Goal: Use online tool/utility: Utilize a website feature to perform a specific function

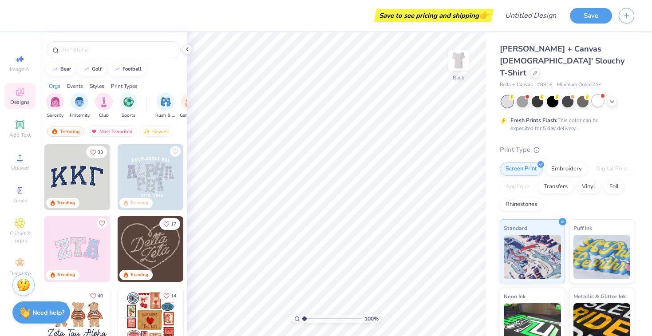
click at [598, 95] on div at bounding box center [598, 101] width 12 height 12
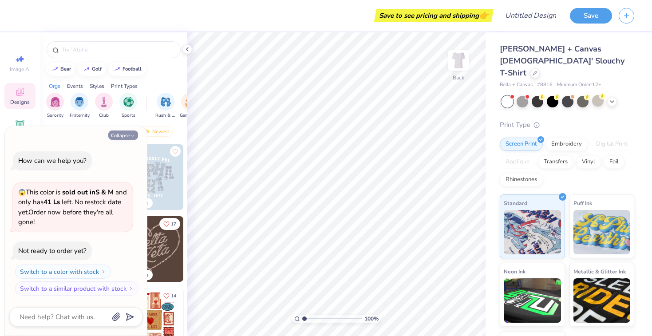
click at [121, 139] on button "Collapse" at bounding box center [123, 135] width 30 height 9
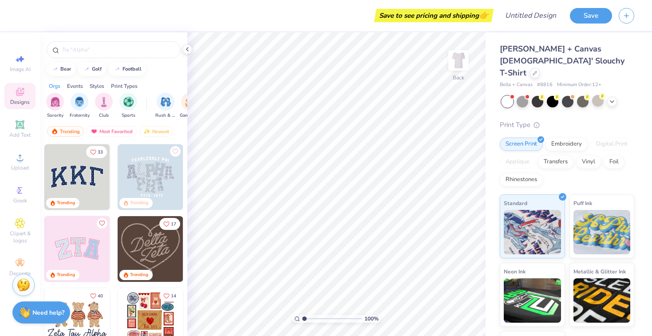
type textarea "x"
click at [20, 127] on icon at bounding box center [19, 124] width 7 height 7
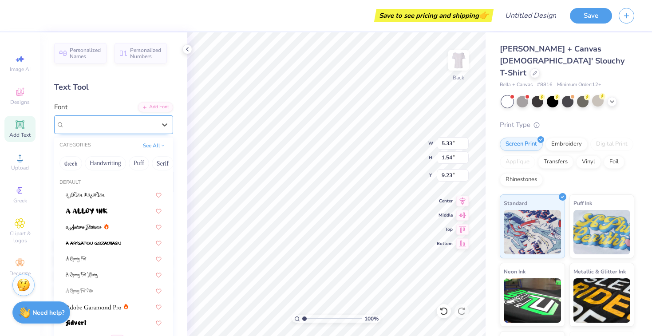
click at [117, 123] on div "Super Dream" at bounding box center [109, 125] width 93 height 14
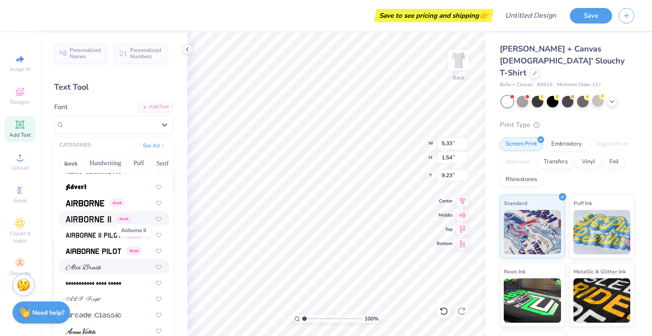
scroll to position [136, 0]
click at [98, 268] on img at bounding box center [84, 267] width 36 height 6
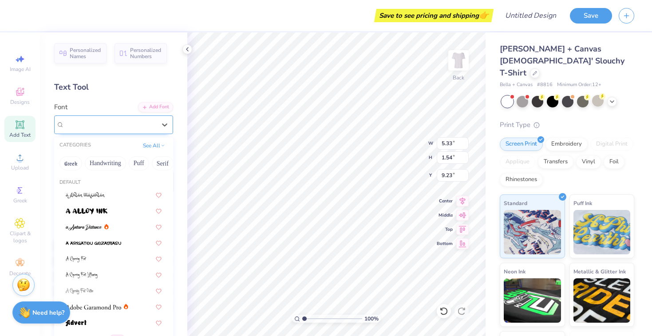
click at [116, 124] on div "[PERSON_NAME]" at bounding box center [109, 125] width 93 height 14
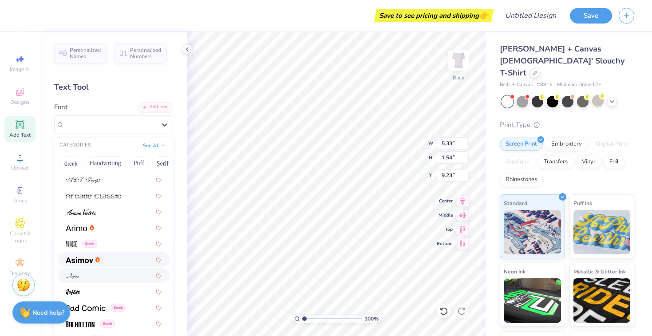
scroll to position [260, 0]
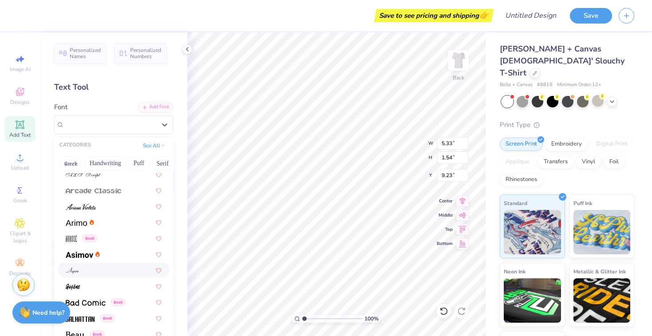
click at [91, 271] on div at bounding box center [114, 269] width 96 height 9
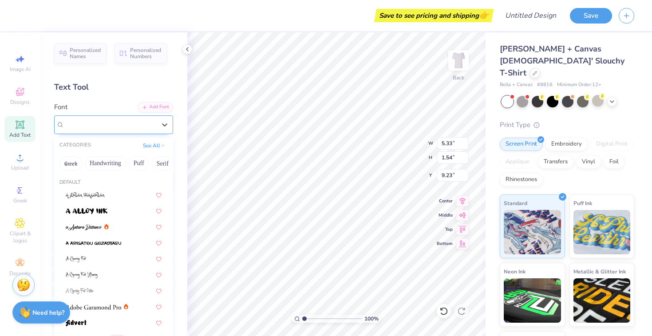
click at [98, 132] on div "Aspire" at bounding box center [113, 124] width 119 height 19
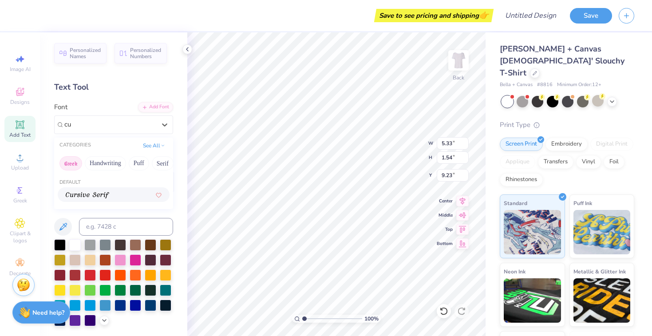
scroll to position [0, 0]
click at [107, 192] on span at bounding box center [88, 194] width 44 height 9
type input "cur"
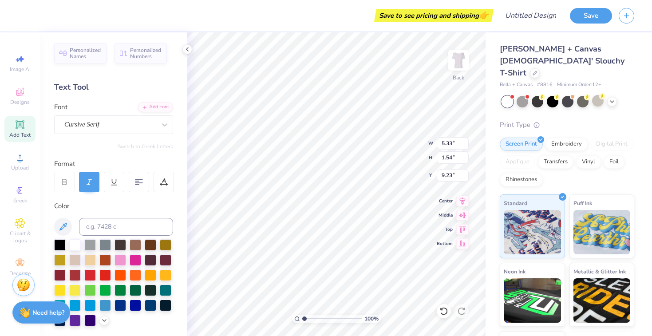
scroll to position [0, 0]
type textarea "Panhellenic"
type input "9.92"
type input "1.29"
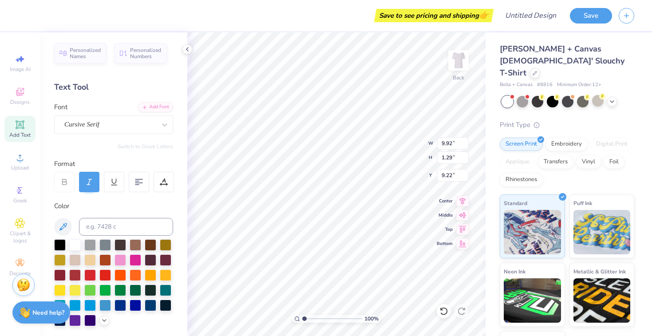
type input "2.35"
click at [136, 289] on div at bounding box center [136, 290] width 12 height 12
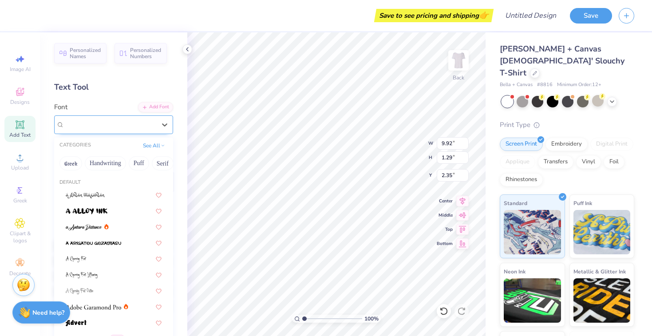
click at [99, 131] on div "Cursive Serif" at bounding box center [109, 125] width 93 height 14
click at [150, 163] on button "Calligraphy" at bounding box center [143, 163] width 39 height 14
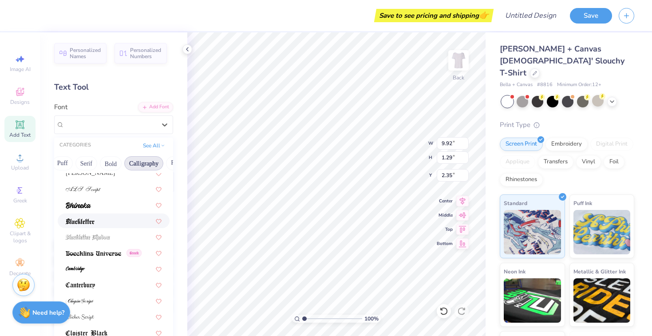
scroll to position [42, 0]
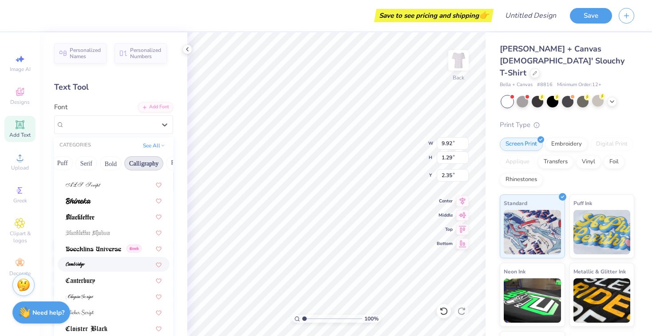
click at [100, 270] on div at bounding box center [114, 264] width 112 height 15
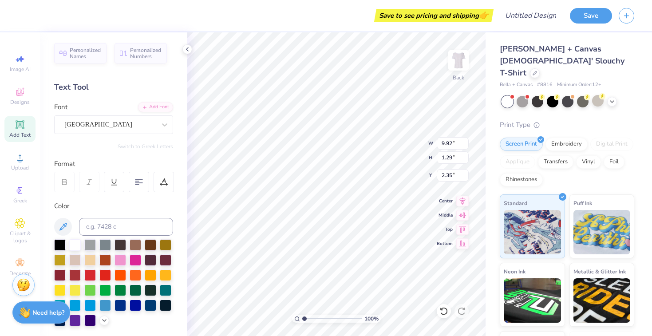
click at [109, 115] on div "Font Cambridge" at bounding box center [113, 118] width 119 height 32
click at [109, 121] on div "[GEOGRAPHIC_DATA]" at bounding box center [109, 125] width 93 height 14
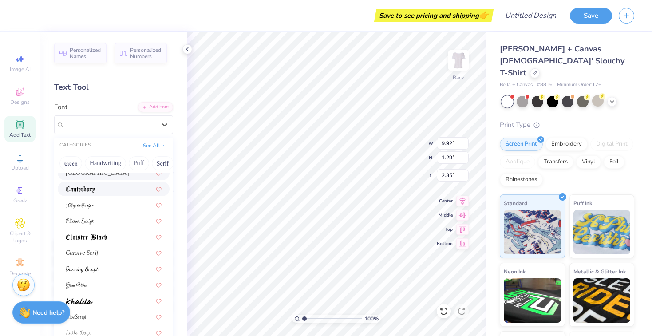
scroll to position [136, 0]
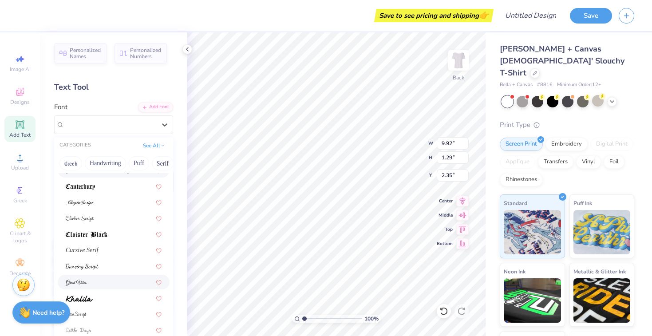
click at [92, 281] on div at bounding box center [114, 281] width 96 height 9
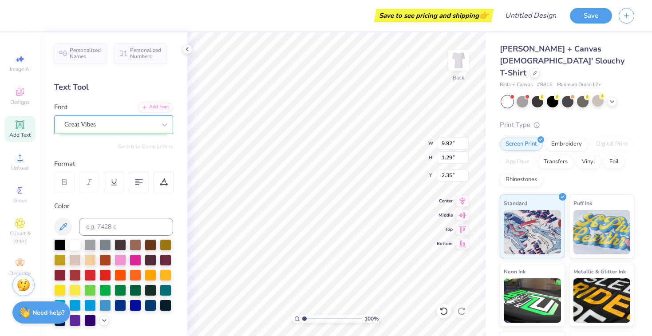
click at [103, 118] on div "Great Vibes" at bounding box center [109, 125] width 93 height 14
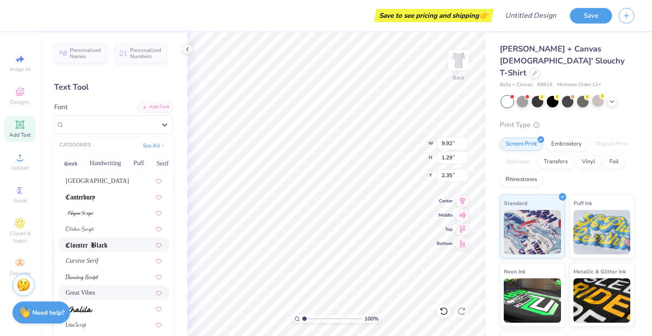
scroll to position [128, 0]
click at [93, 276] on img at bounding box center [82, 275] width 33 height 6
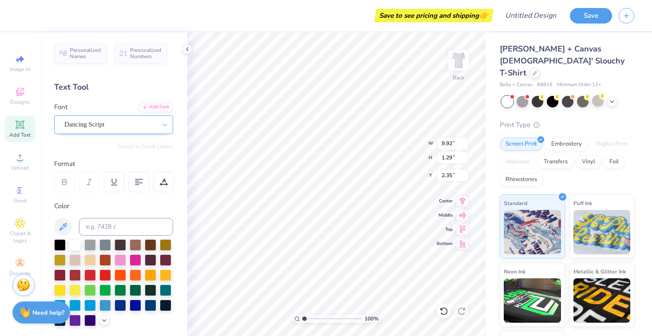
click at [90, 127] on span "Dancing Script" at bounding box center [84, 124] width 40 height 10
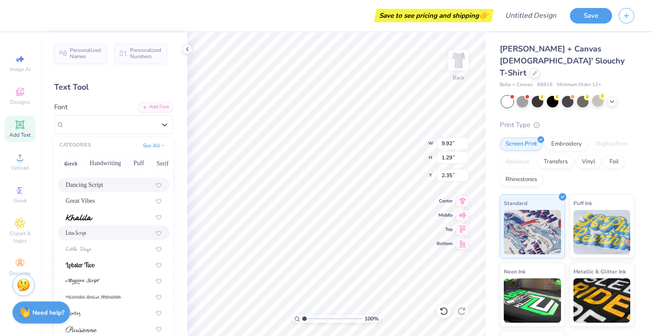
scroll to position [217, 0]
click at [104, 277] on div at bounding box center [114, 281] width 96 height 9
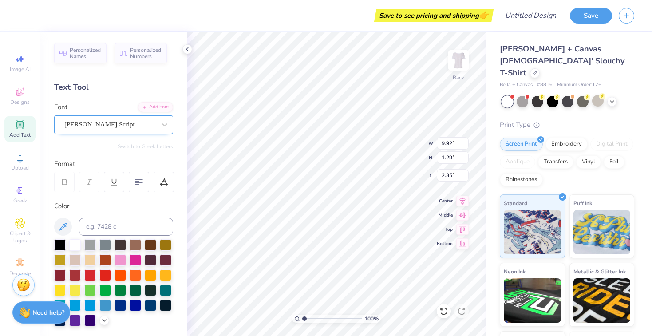
click at [89, 129] on span "[PERSON_NAME] Script" at bounding box center [99, 124] width 71 height 10
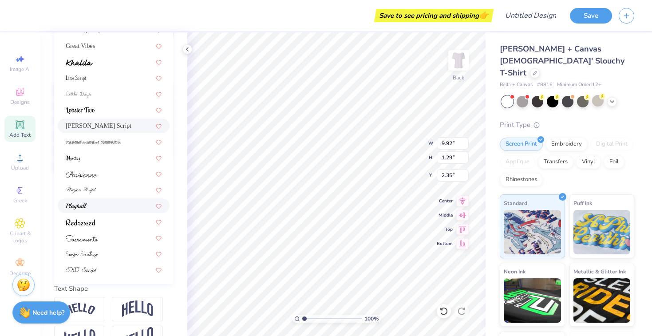
scroll to position [159, 0]
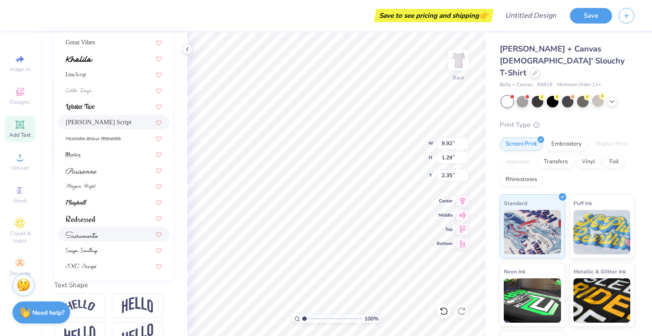
click at [99, 240] on div at bounding box center [114, 234] width 112 height 15
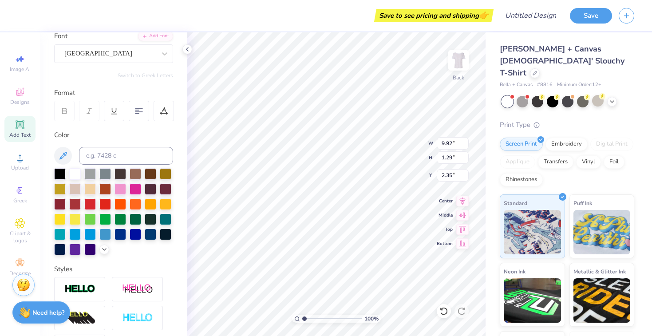
scroll to position [55, 0]
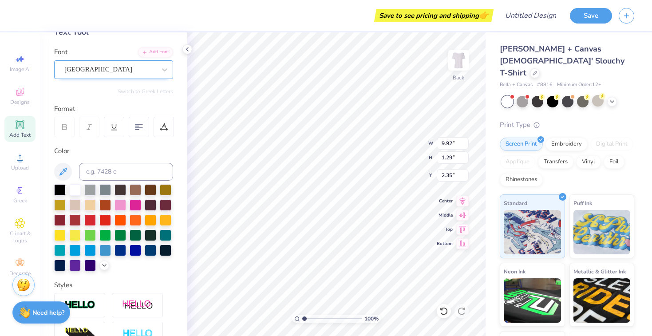
click at [98, 65] on div "[GEOGRAPHIC_DATA]" at bounding box center [109, 70] width 93 height 14
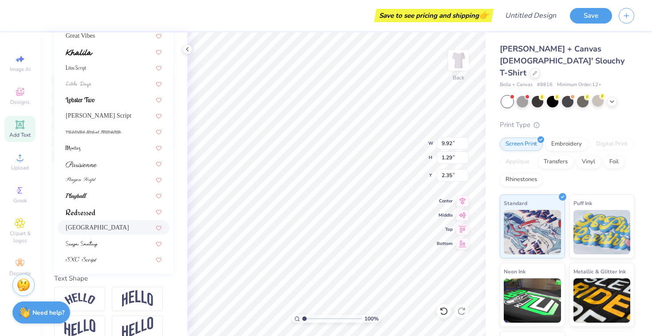
scroll to position [166, 0]
click at [94, 200] on div at bounding box center [114, 194] width 112 height 15
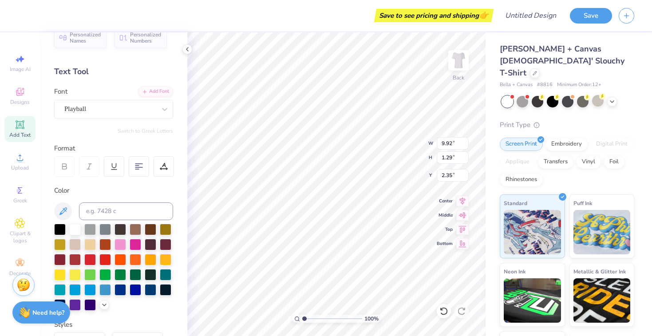
scroll to position [18, 0]
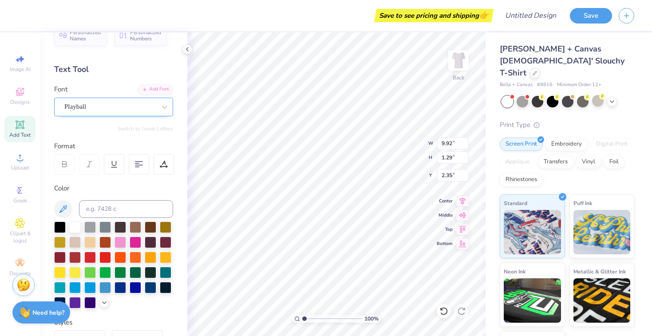
click at [101, 105] on div "Playball" at bounding box center [109, 107] width 93 height 14
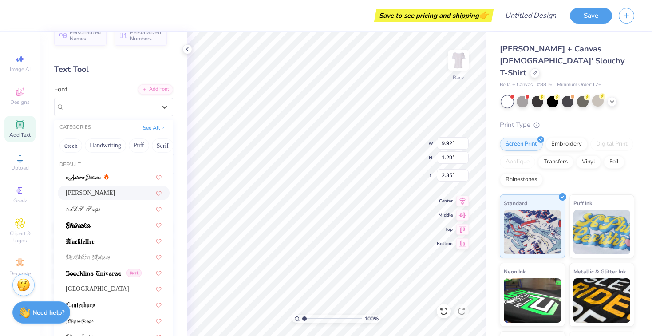
click at [97, 192] on div "[PERSON_NAME]" at bounding box center [114, 192] width 96 height 9
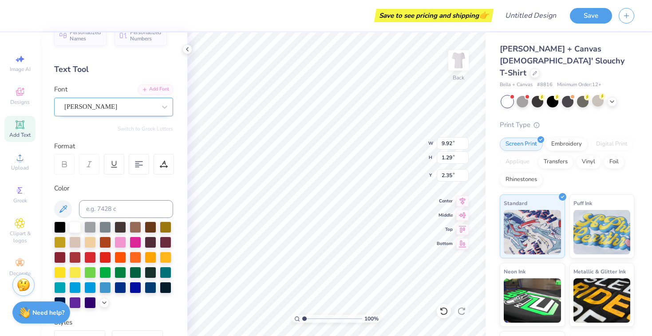
click at [102, 111] on div at bounding box center [109, 107] width 91 height 12
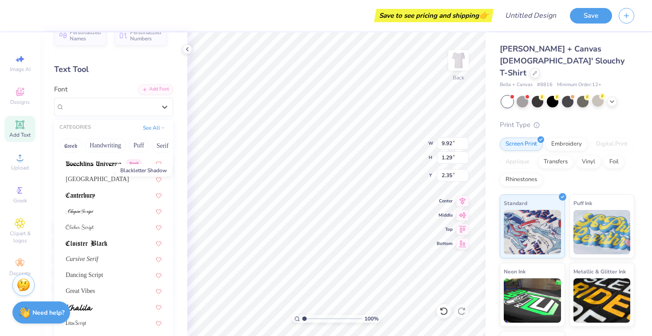
scroll to position [112, 0]
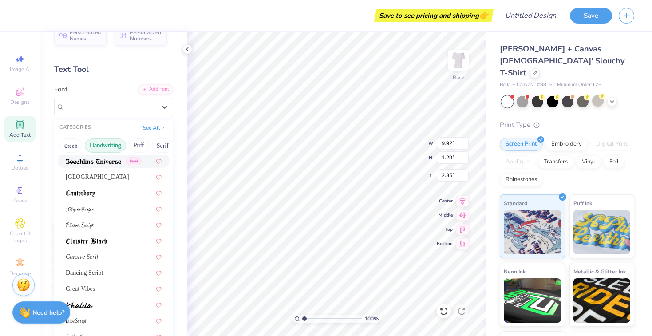
click at [104, 145] on button "Handwriting" at bounding box center [105, 146] width 41 height 14
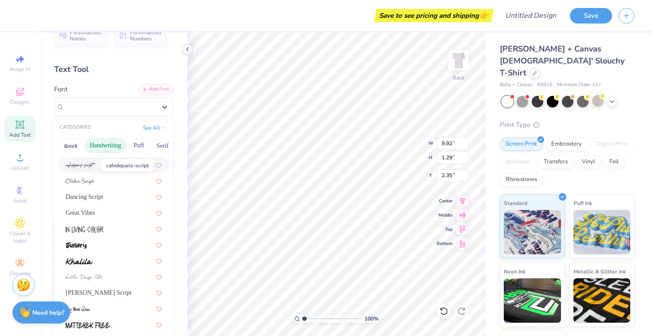
scroll to position [92, 0]
click at [86, 178] on span at bounding box center [80, 180] width 28 height 9
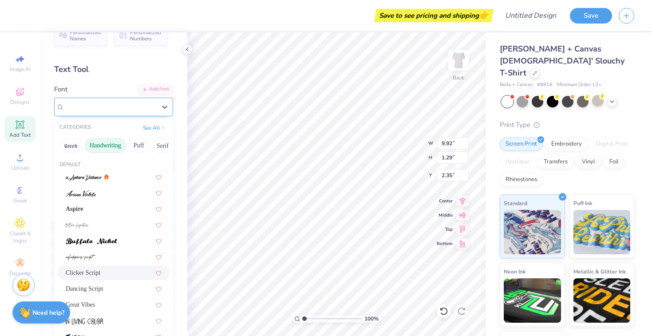
click at [98, 108] on div "Clicker Script" at bounding box center [109, 107] width 93 height 14
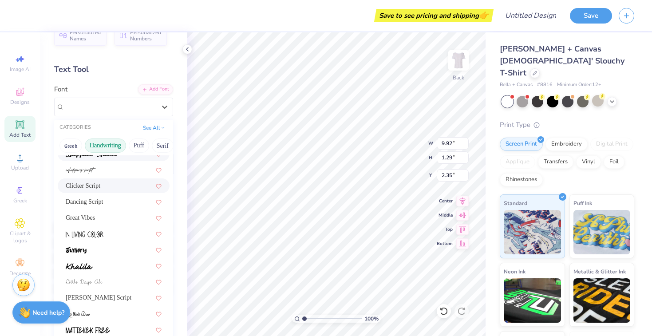
scroll to position [88, 0]
click at [95, 217] on div "Great Vibes" at bounding box center [114, 216] width 96 height 9
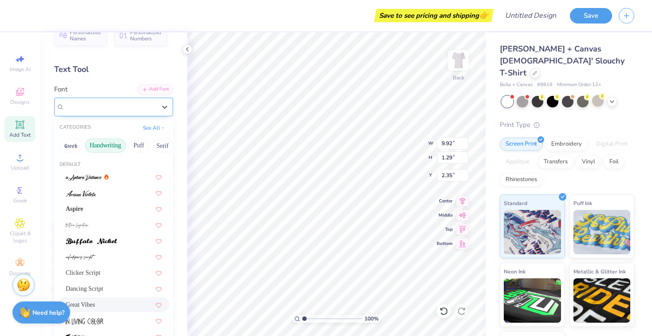
click at [101, 109] on div "Great Vibes" at bounding box center [109, 107] width 93 height 14
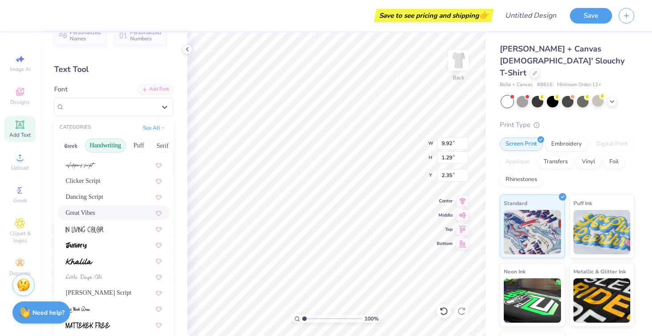
scroll to position [93, 0]
click at [111, 265] on div at bounding box center [114, 259] width 96 height 9
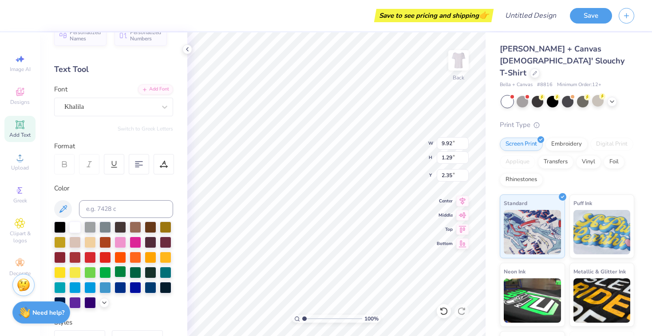
click at [121, 274] on div at bounding box center [121, 272] width 12 height 12
click at [114, 106] on div "Khalila" at bounding box center [109, 107] width 93 height 14
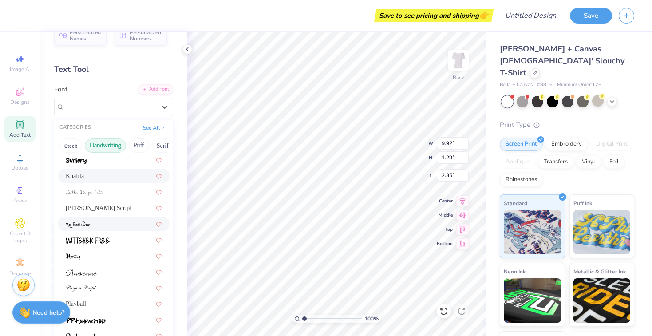
scroll to position [181, 0]
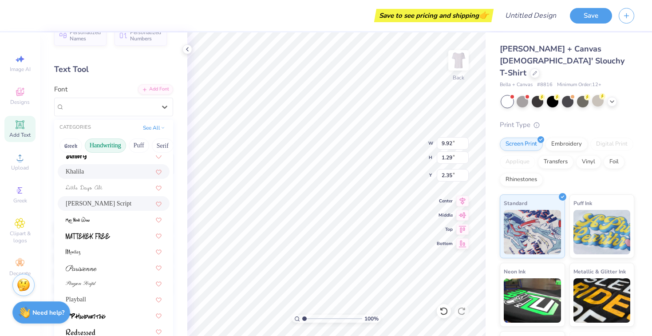
click at [93, 200] on span "[PERSON_NAME] Script" at bounding box center [99, 203] width 66 height 9
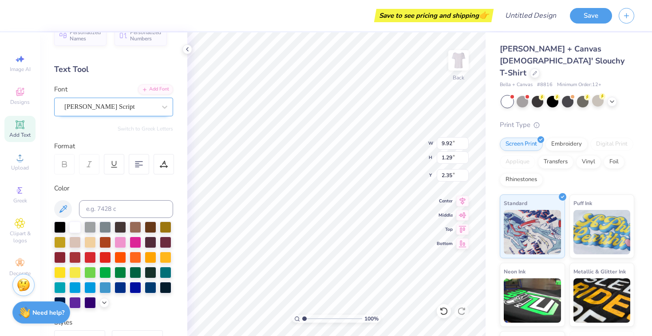
click at [97, 105] on span "[PERSON_NAME] Script" at bounding box center [99, 107] width 71 height 10
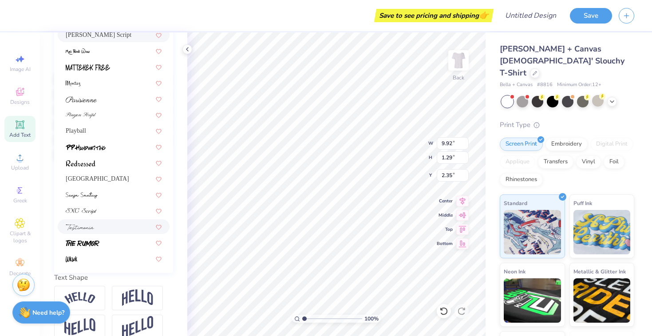
scroll to position [168, 0]
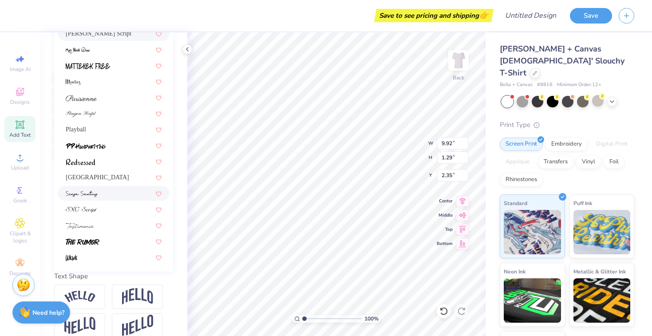
click at [95, 193] on img at bounding box center [82, 194] width 32 height 6
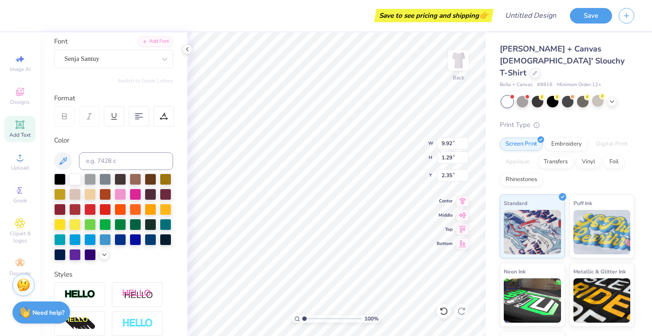
scroll to position [51, 0]
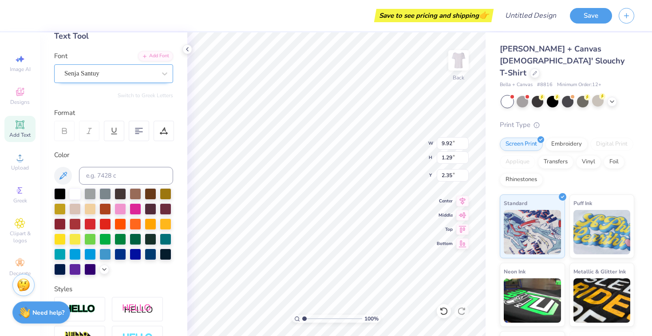
click at [106, 75] on div "Senja Santuy" at bounding box center [109, 74] width 93 height 14
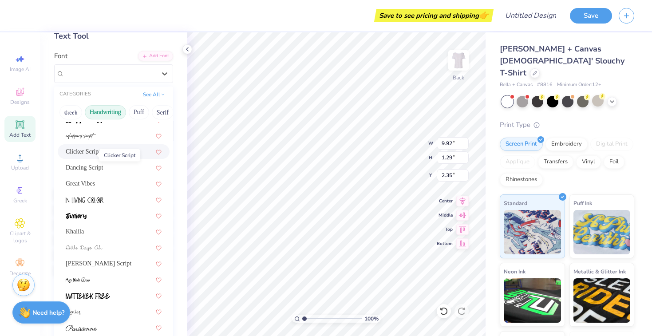
scroll to position [89, 0]
click at [80, 228] on span "Khalila" at bounding box center [75, 230] width 18 height 9
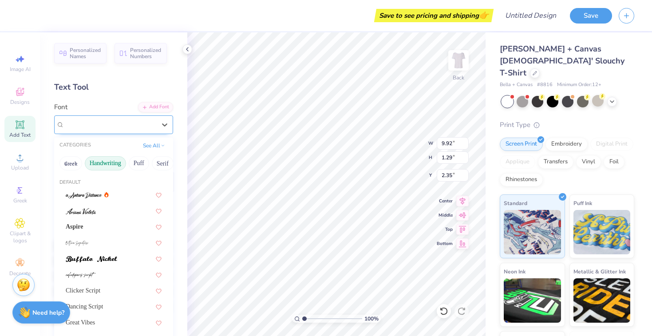
scroll to position [0, 0]
click at [95, 121] on div "Khalila" at bounding box center [109, 125] width 93 height 14
click at [74, 164] on button "Greek" at bounding box center [70, 163] width 23 height 14
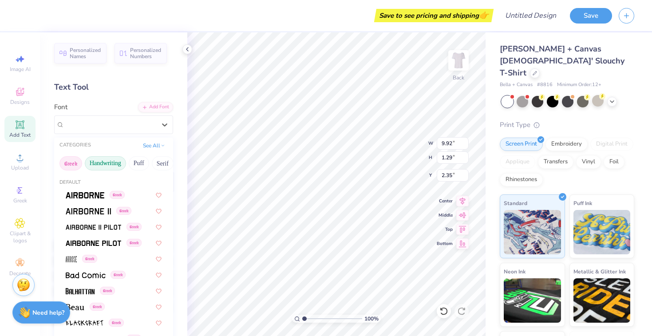
click at [119, 163] on button "Handwriting" at bounding box center [105, 163] width 41 height 14
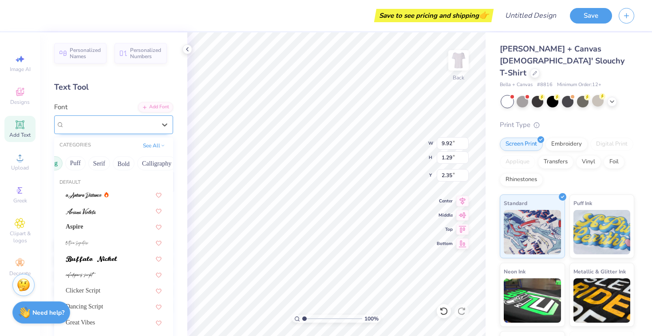
scroll to position [0, 66]
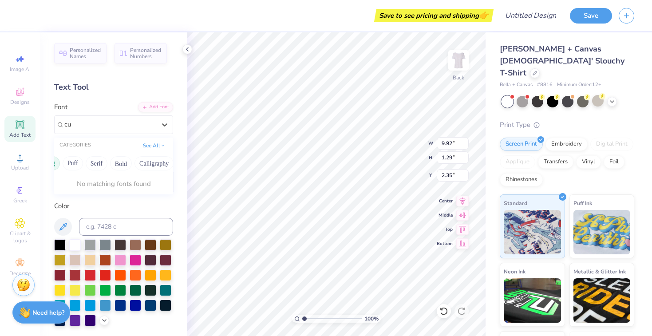
type input "c"
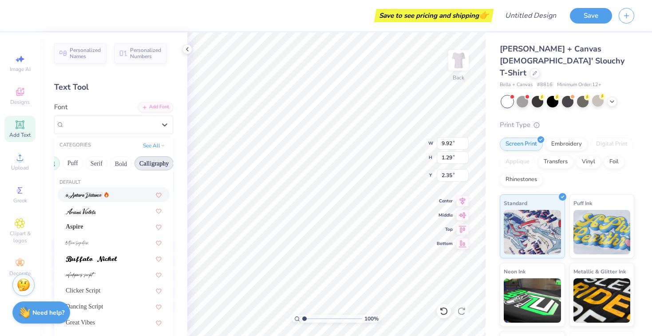
click at [140, 163] on button "Calligraphy" at bounding box center [154, 163] width 39 height 14
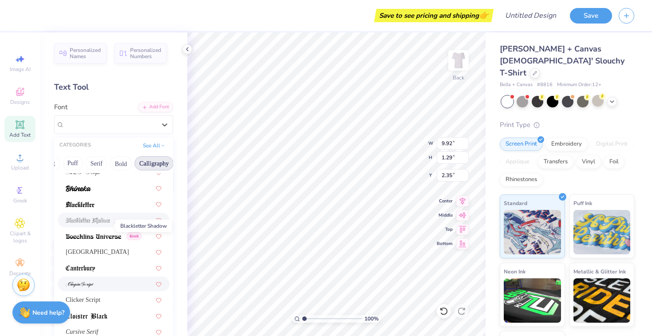
scroll to position [55, 0]
click at [92, 297] on span "Clicker Script" at bounding box center [83, 298] width 35 height 9
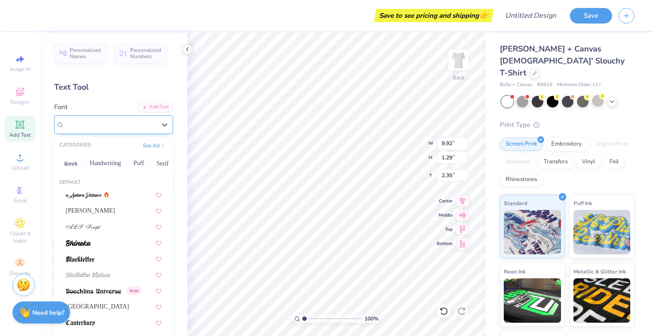
click at [118, 117] on div "Clicker Script" at bounding box center [113, 124] width 119 height 19
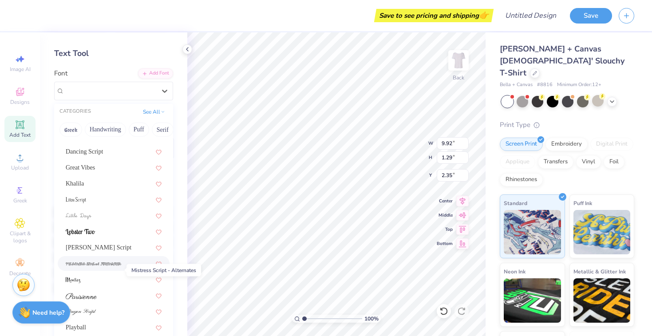
scroll to position [49, 0]
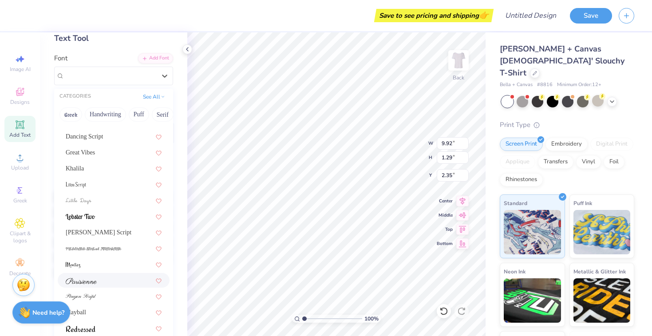
click at [98, 284] on div at bounding box center [114, 280] width 96 height 9
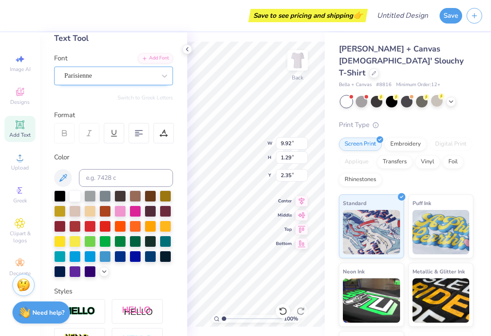
click at [111, 77] on div "Parisienne" at bounding box center [109, 76] width 93 height 14
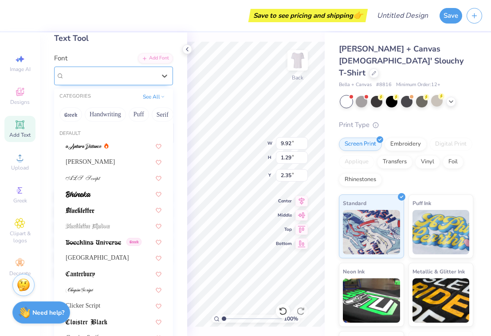
paste input "Great Vibes"
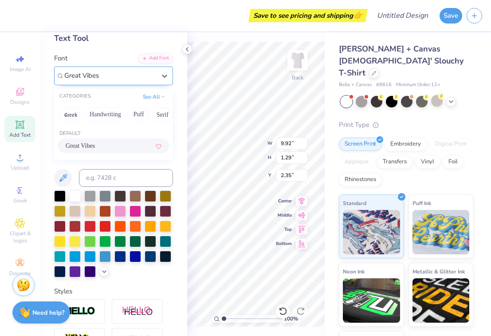
type input "Great Vibes"
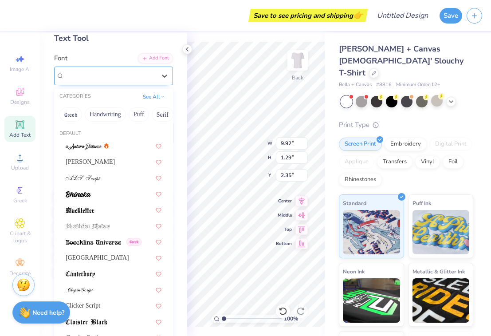
click at [100, 75] on div "Great Vibes" at bounding box center [109, 76] width 93 height 14
paste input "Allura"
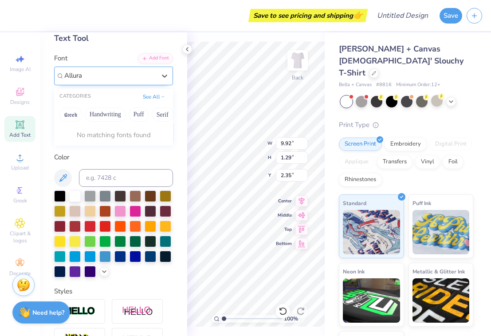
type input "Allura"
click at [118, 72] on div at bounding box center [109, 76] width 93 height 14
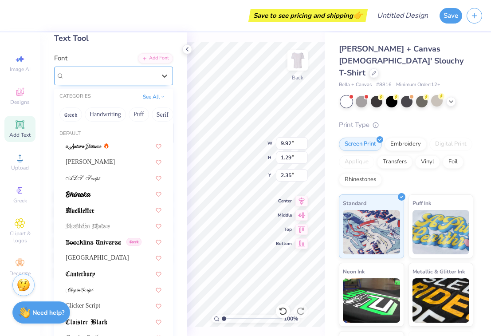
click at [118, 72] on div "Great Vibes" at bounding box center [109, 76] width 91 height 10
click at [91, 302] on span "Clicker Script" at bounding box center [83, 305] width 35 height 9
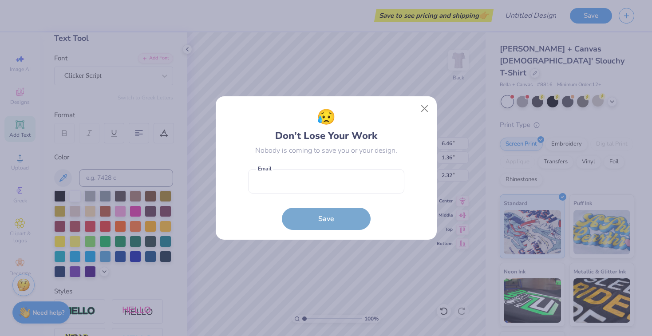
click at [284, 153] on body "Save to see pricing and shipping 👉 Design Title Save Image AI Designs Add Text …" at bounding box center [326, 168] width 652 height 336
type input "9.13"
type input "1.91"
click at [425, 111] on button "Close" at bounding box center [424, 108] width 17 height 17
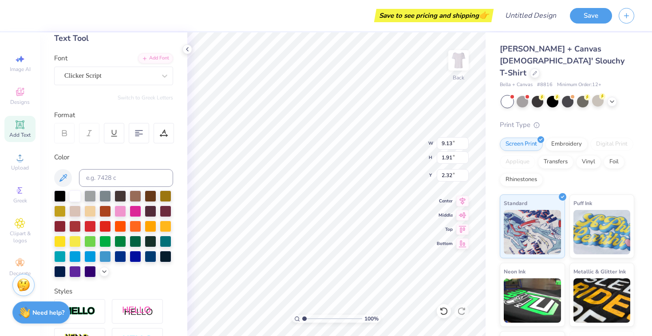
type input "2.04"
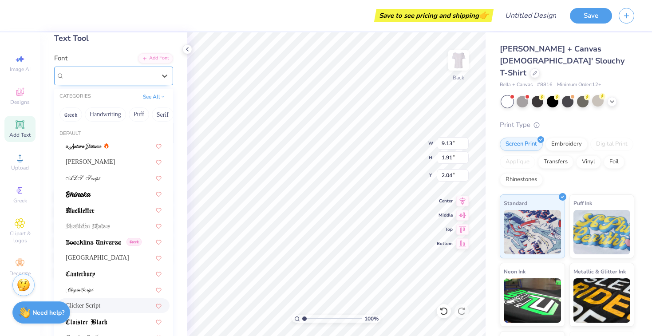
click at [95, 72] on div "Clicker Script" at bounding box center [109, 76] width 93 height 14
click at [87, 198] on span at bounding box center [78, 193] width 25 height 9
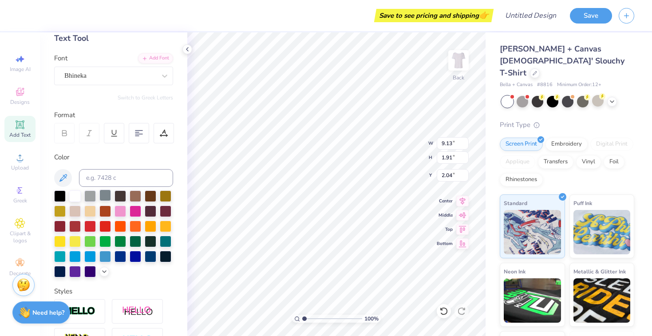
type input "9.88"
type input "1.61"
type input "2.20"
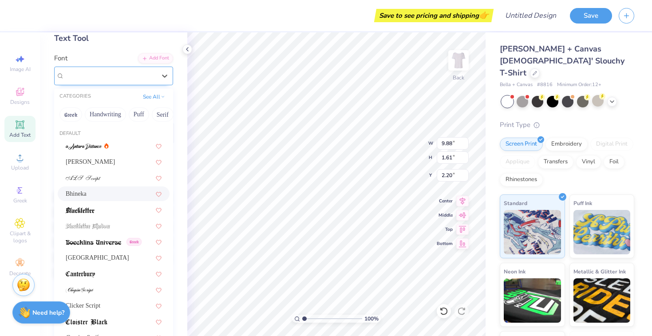
click at [107, 79] on div "Bhineka" at bounding box center [109, 76] width 93 height 14
click at [107, 166] on div "[PERSON_NAME]" at bounding box center [114, 161] width 96 height 9
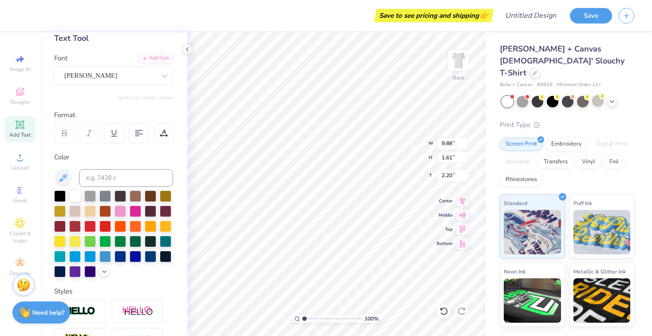
type input "10.08"
type input "1.82"
type input "2.09"
type input "1.54"
click at [27, 132] on span "Add Text" at bounding box center [19, 134] width 21 height 7
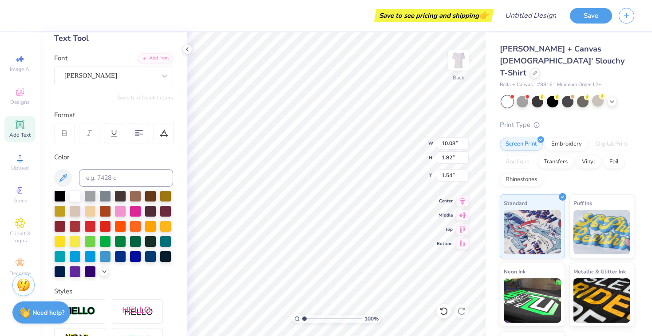
type input "5.33"
type input "1.54"
type input "9.23"
type textarea "[GEOGRAPHIC_DATA][US_STATE]"
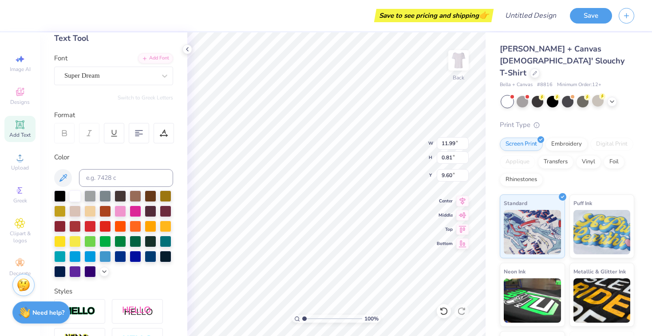
scroll to position [0, 4]
type input "11.05"
type input "0.74"
type input "3.36"
click at [123, 240] on div at bounding box center [121, 241] width 12 height 12
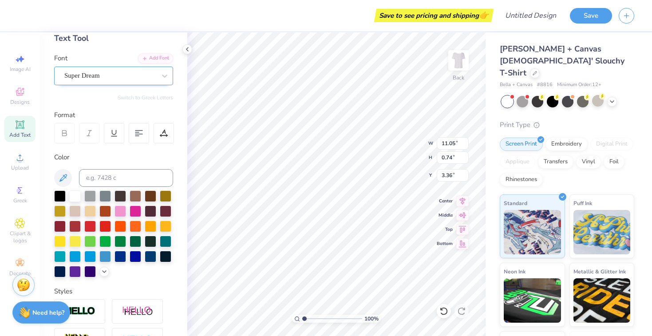
click at [100, 71] on span "Super Dream" at bounding box center [82, 76] width 36 height 10
type input "times new roman"
click at [141, 72] on div "Super Dream" at bounding box center [109, 76] width 93 height 14
click at [146, 74] on div "Super Dream" at bounding box center [109, 76] width 91 height 10
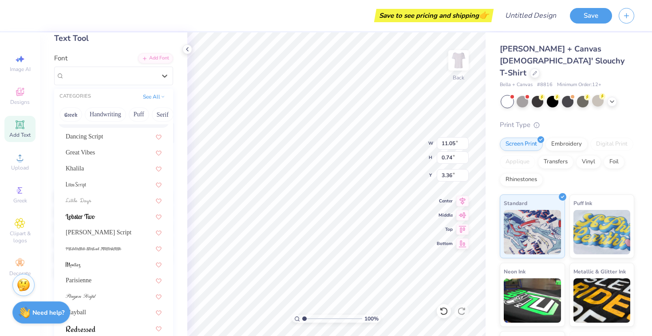
scroll to position [48, 0]
click at [156, 117] on button "Serif" at bounding box center [163, 115] width 22 height 14
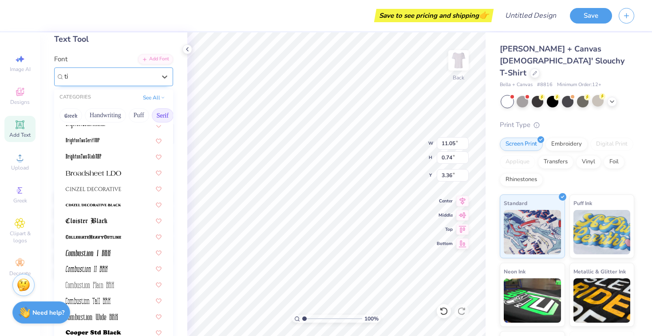
scroll to position [0, 0]
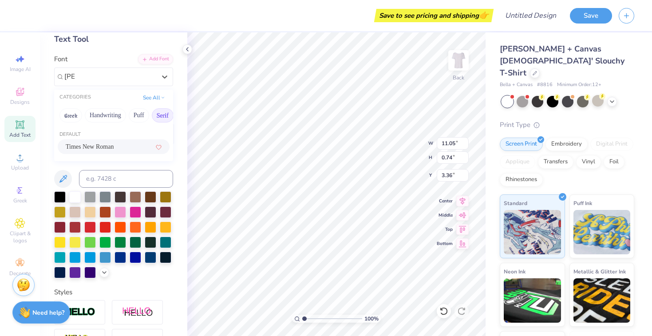
click at [82, 145] on span "Times New Roman" at bounding box center [90, 146] width 48 height 9
type input "[PERSON_NAME]"
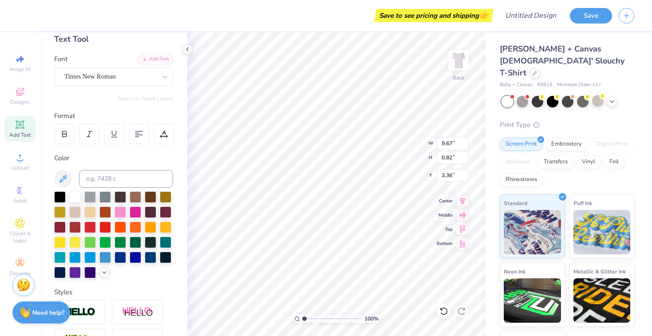
type input "4.03"
type input "10.08"
type input "1.82"
type input "1.54"
type input "9.67"
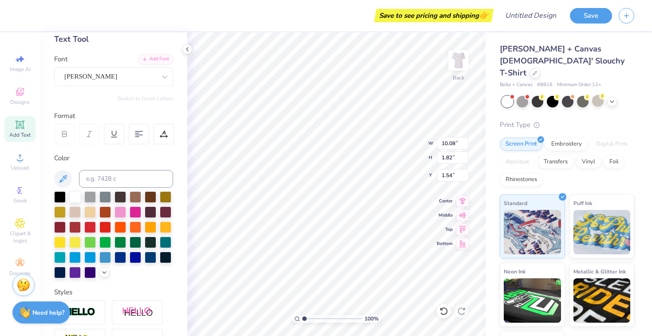
type input "0.82"
type input "3.65"
type input "10.32"
type input "1.86"
type input "1.50"
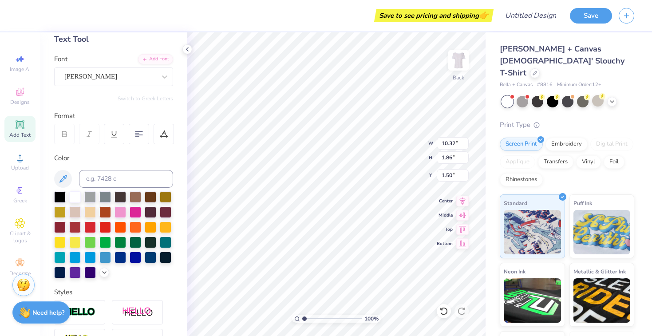
scroll to position [0, 1]
type textarea "Panhellenic"
